Goal: Task Accomplishment & Management: Complete application form

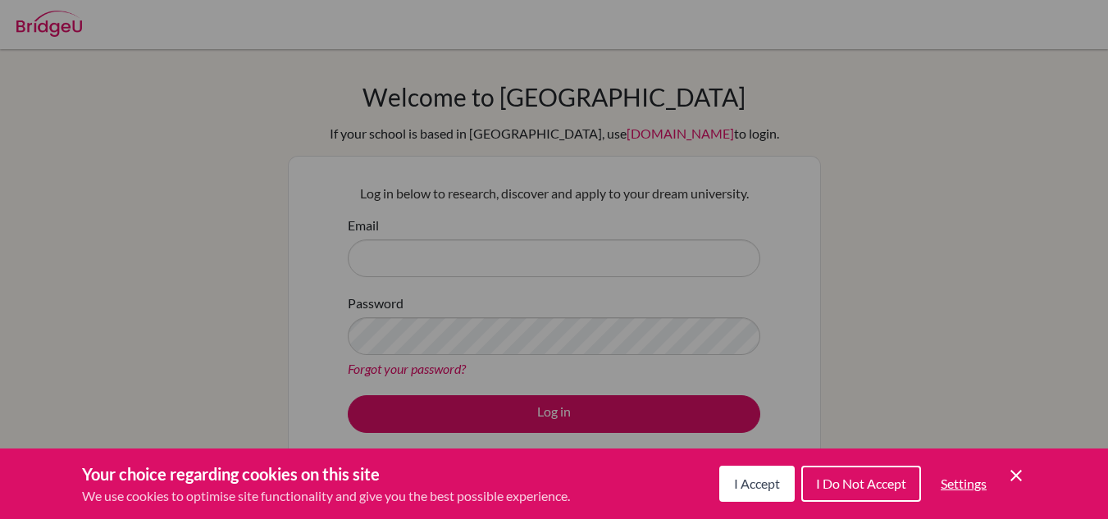
click at [763, 481] on span "I Accept" at bounding box center [757, 484] width 46 height 16
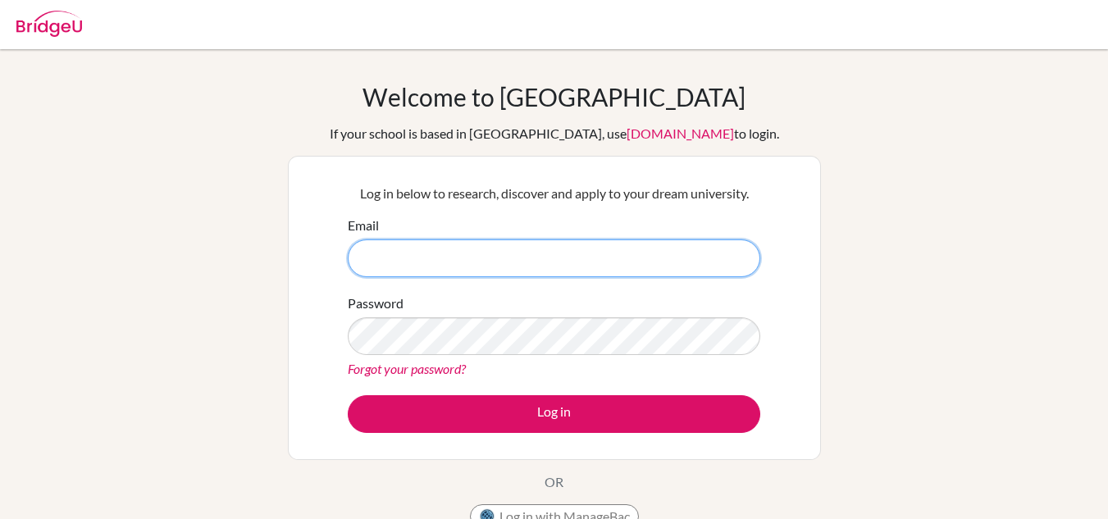
click at [437, 263] on input "Email" at bounding box center [554, 258] width 412 height 38
drag, startPoint x: 572, startPoint y: 236, endPoint x: 549, endPoint y: 253, distance: 29.4
click at [549, 253] on input "Email" at bounding box center [554, 258] width 412 height 38
paste input "[EMAIL_ADDRESS][DOMAIN_NAME]"
type input "[EMAIL_ADDRESS][DOMAIN_NAME]"
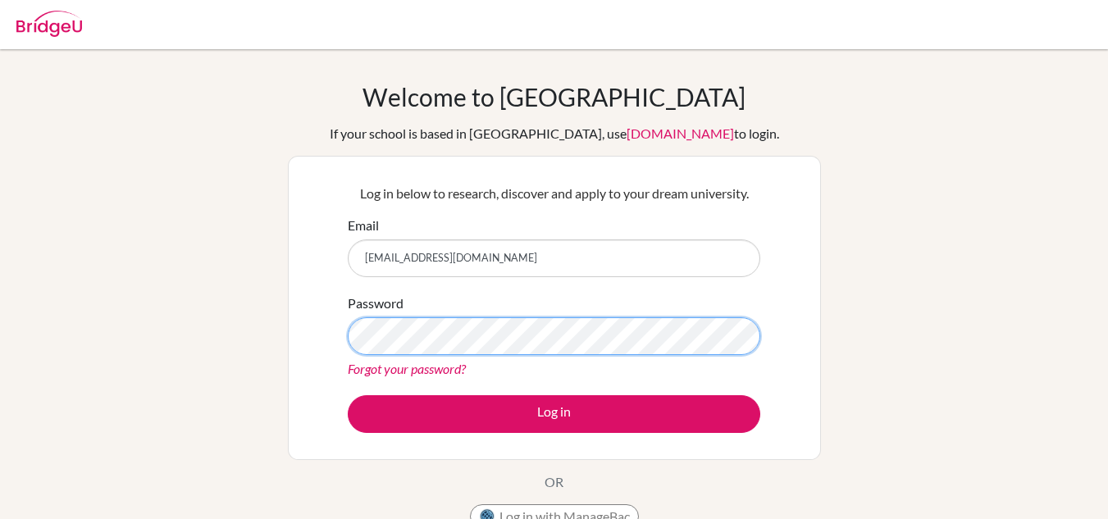
click at [348, 395] on button "Log in" at bounding box center [554, 414] width 412 height 38
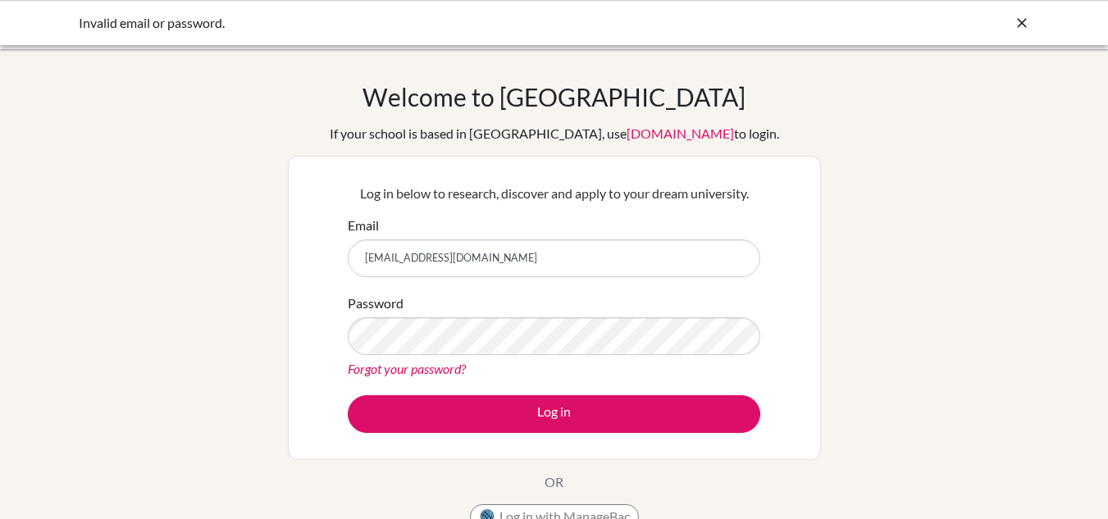
scroll to position [81, 0]
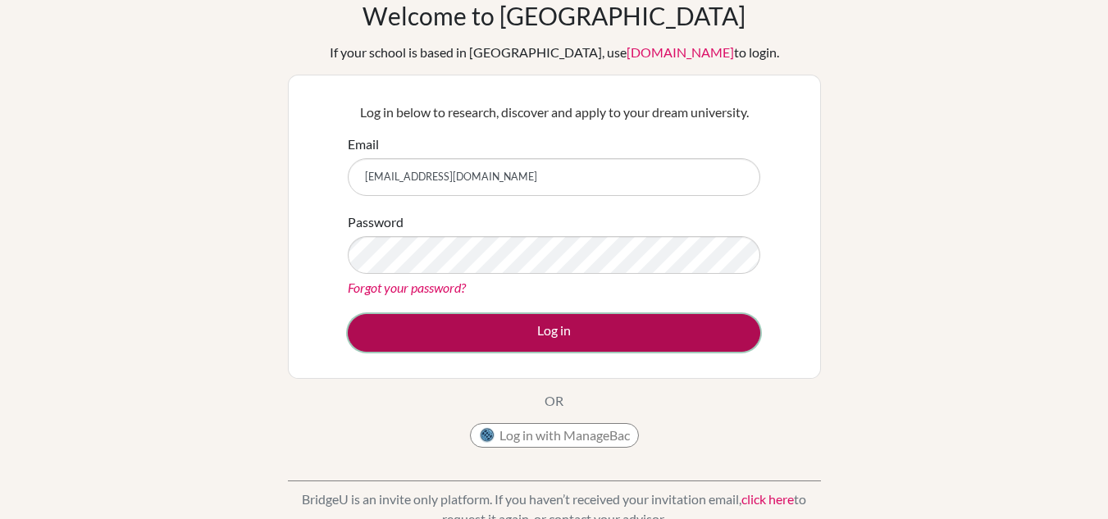
click at [561, 338] on button "Log in" at bounding box center [554, 333] width 412 height 38
